Goal: Task Accomplishment & Management: Manage account settings

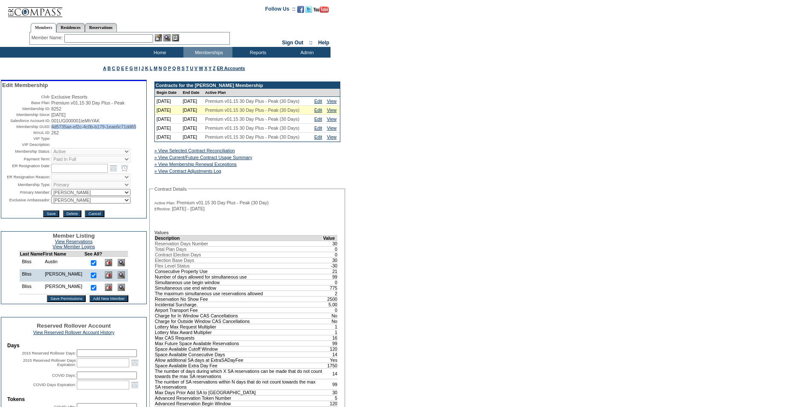
drag, startPoint x: 84, startPoint y: 137, endPoint x: 50, endPoint y: 133, distance: 34.3
click at [51, 129] on td "4d5735ae-ef2c-4c0b-b179-1eae6c71dd65" at bounding box center [98, 126] width 94 height 5
copy span "4d5735ae-ef2c-4c0b-b179-1eae6c71dd65"
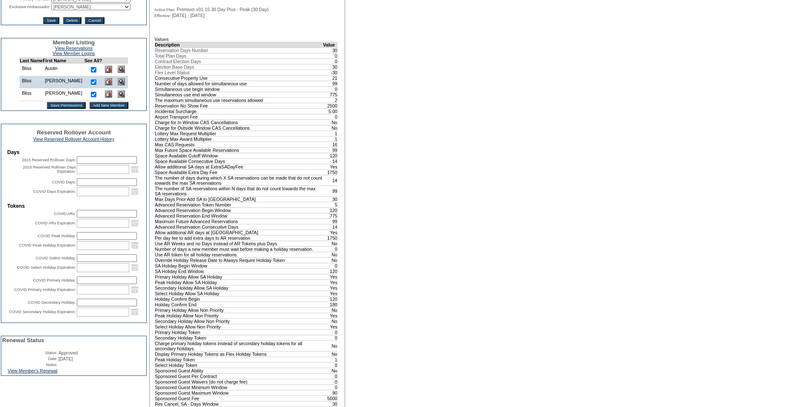
scroll to position [299, 0]
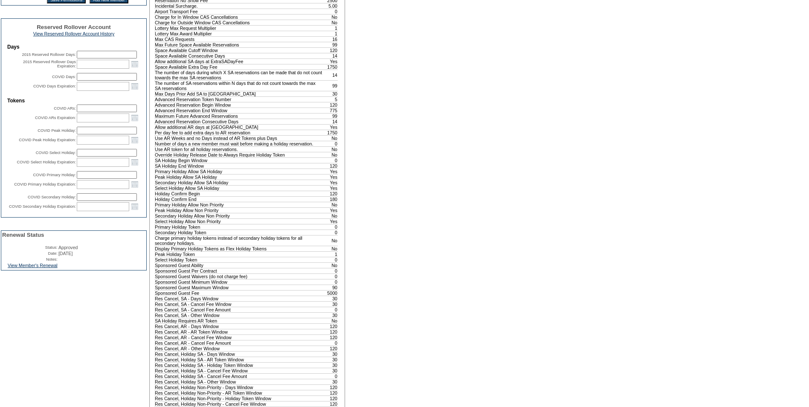
drag, startPoint x: 46, startPoint y: 299, endPoint x: 61, endPoint y: 303, distance: 16.1
click at [46, 268] on link "View Member's Renewal" at bounding box center [33, 265] width 50 height 5
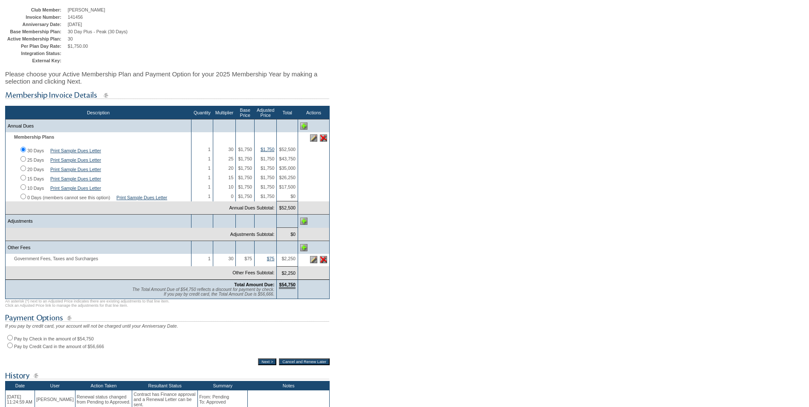
scroll to position [128, 0]
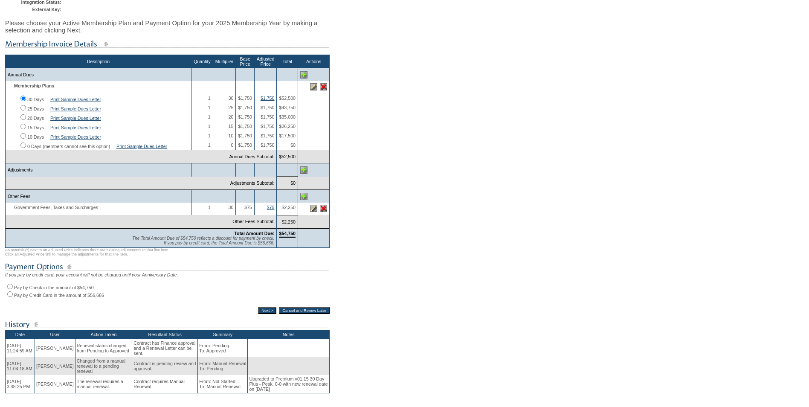
click at [11, 289] on input "Pay by Check in the amount of $54,750" at bounding box center [10, 287] width 6 height 6
radio input "true"
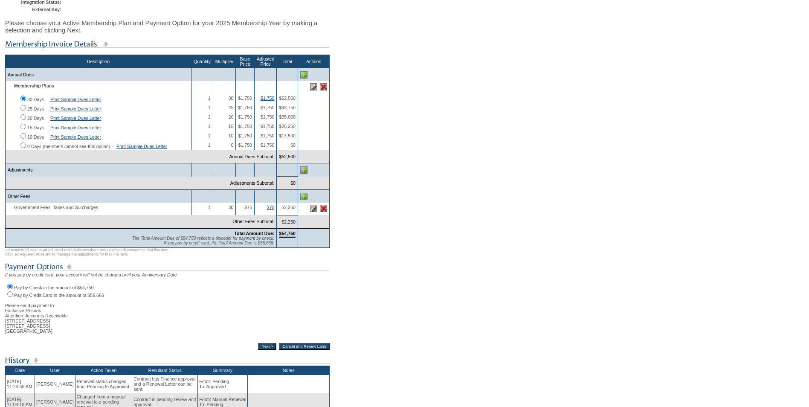
click at [261, 350] on input "Next >" at bounding box center [267, 346] width 18 height 7
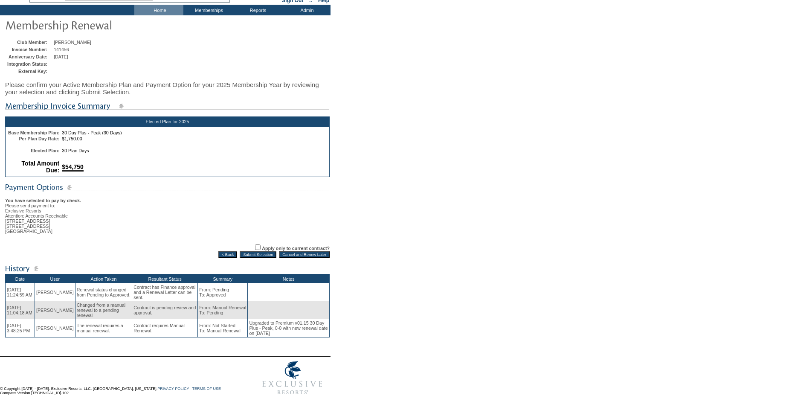
scroll to position [61, 0]
click at [257, 251] on input "Submit Selection" at bounding box center [258, 254] width 37 height 7
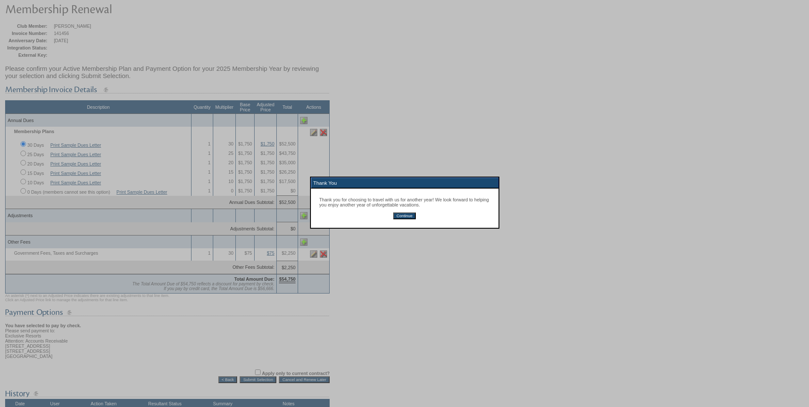
click at [407, 219] on input "Continue" at bounding box center [404, 215] width 23 height 7
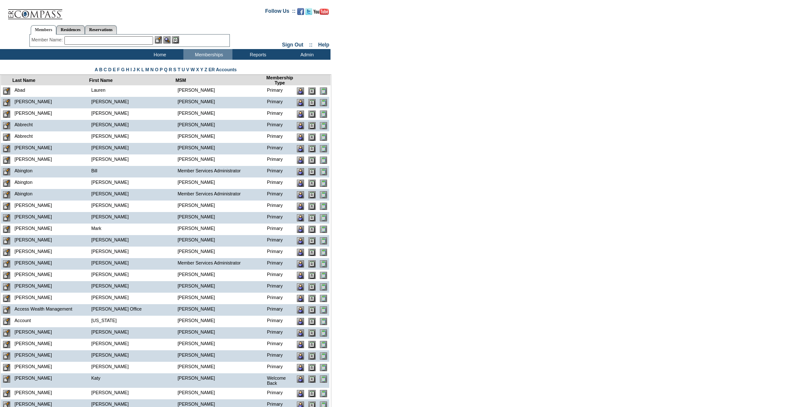
click at [87, 41] on input "text" at bounding box center [108, 40] width 89 height 9
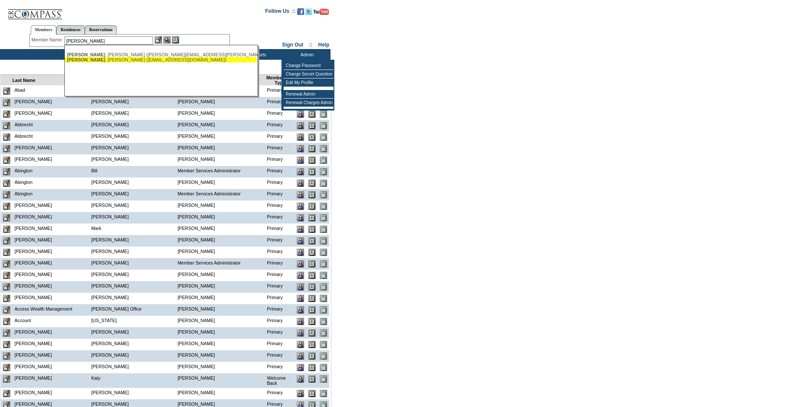
type input "anckner"
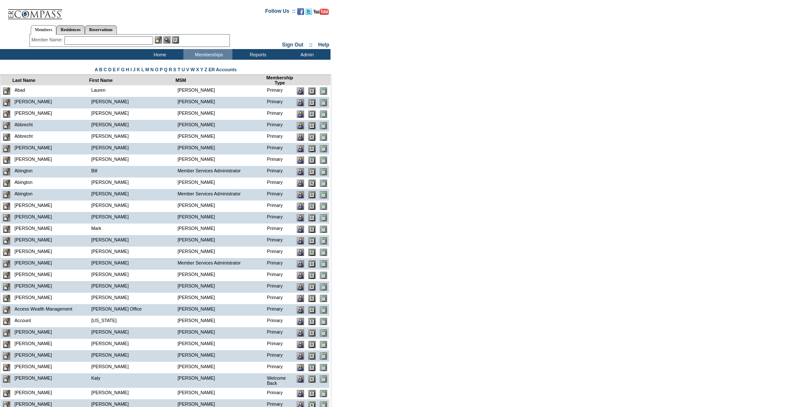
click at [118, 39] on input "text" at bounding box center [108, 40] width 89 height 9
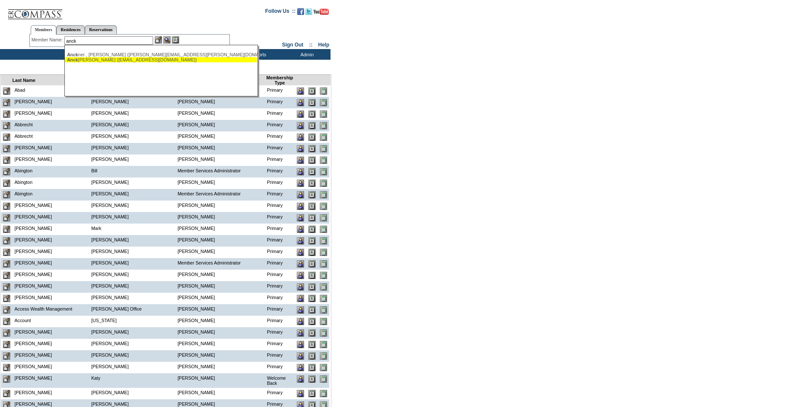
click at [147, 62] on div "Anck ner, Michael (manckner@gmail.com)" at bounding box center [161, 59] width 188 height 5
type input "Anckner, Michael (manckner@gmail.com)"
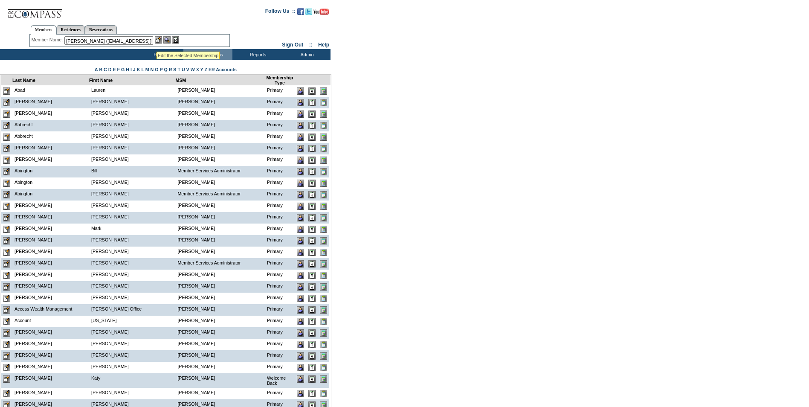
click at [157, 41] on img at bounding box center [158, 39] width 7 height 7
